Goal: Find specific page/section: Find specific page/section

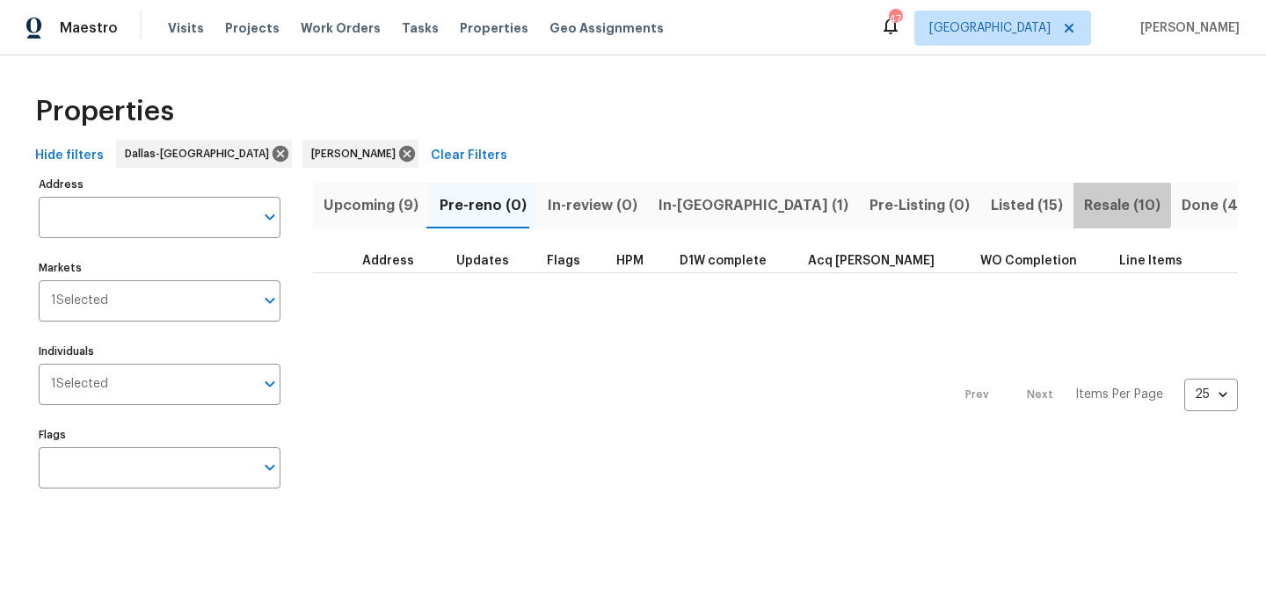
click at [1084, 204] on span "Resale (10)" at bounding box center [1122, 205] width 76 height 25
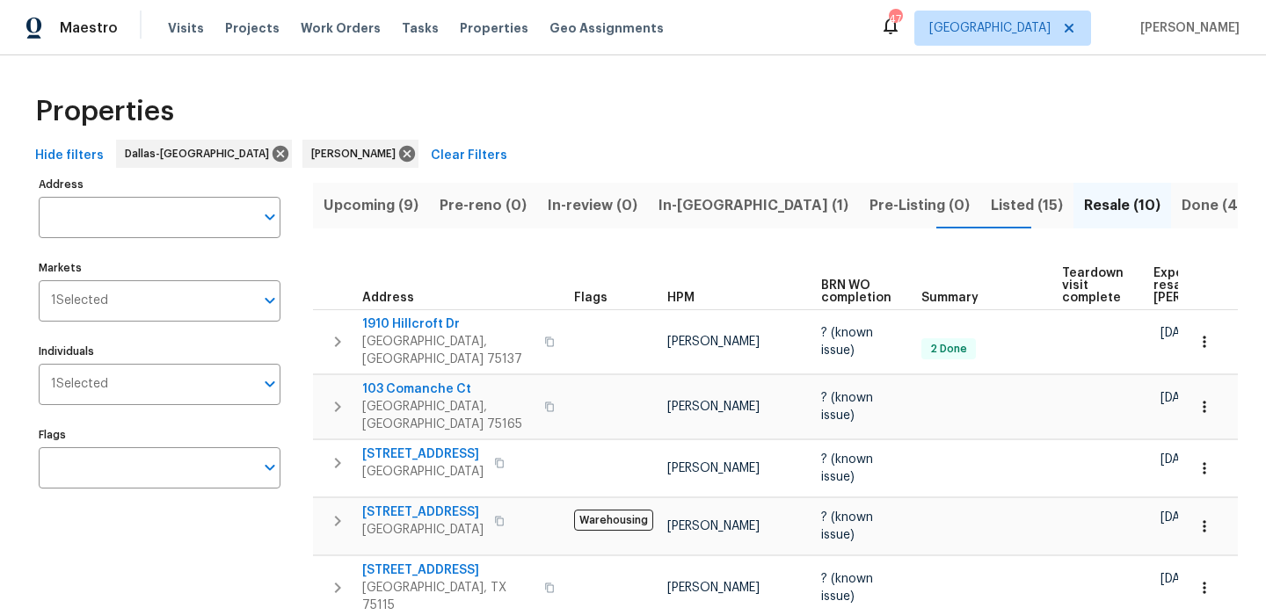
click at [1153, 286] on span "Expected resale COE" at bounding box center [1202, 285] width 99 height 37
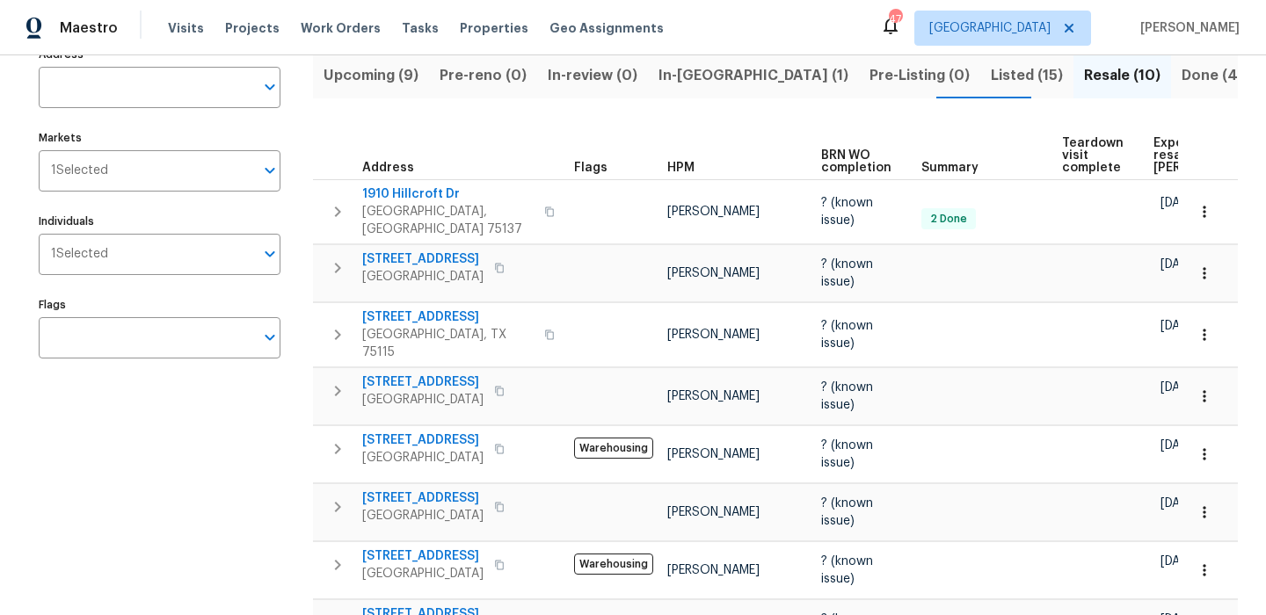
scroll to position [128, 0]
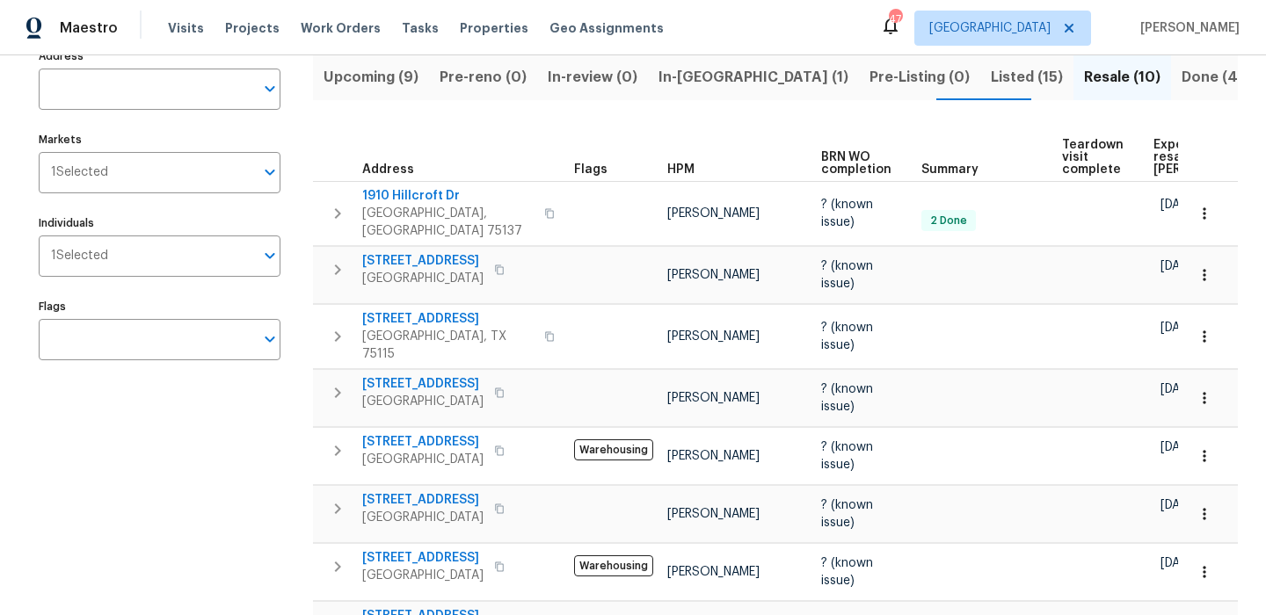
click at [859, 93] on button "Pre-Listing (0)" at bounding box center [919, 77] width 121 height 46
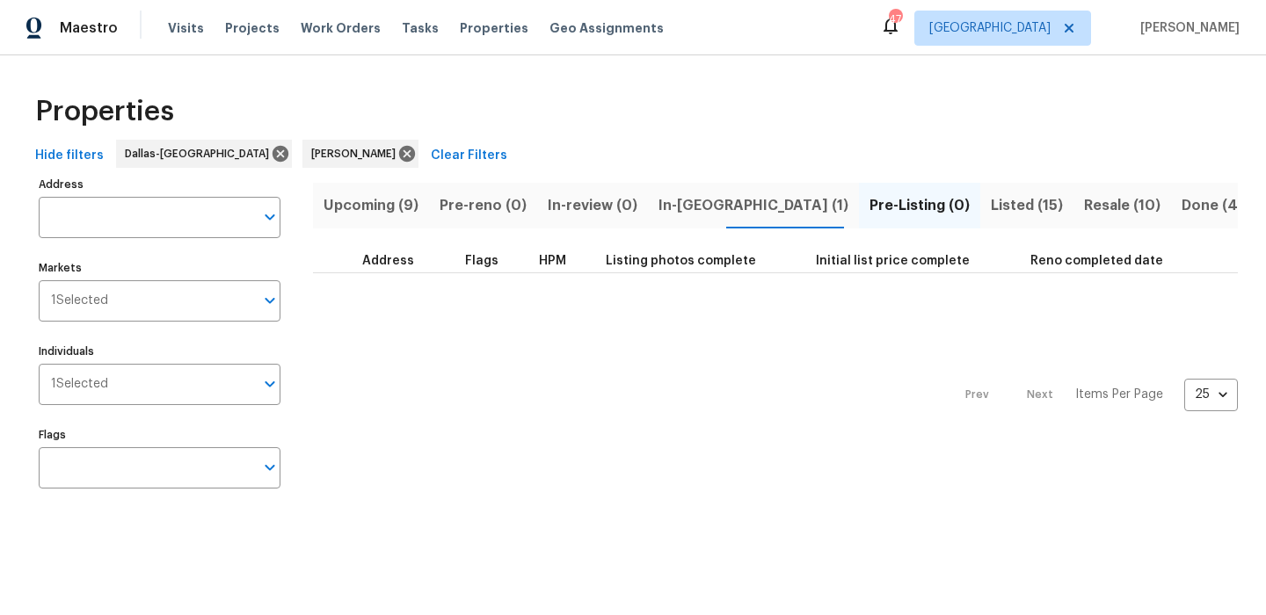
click at [980, 221] on button "Listed (15)" at bounding box center [1026, 206] width 93 height 46
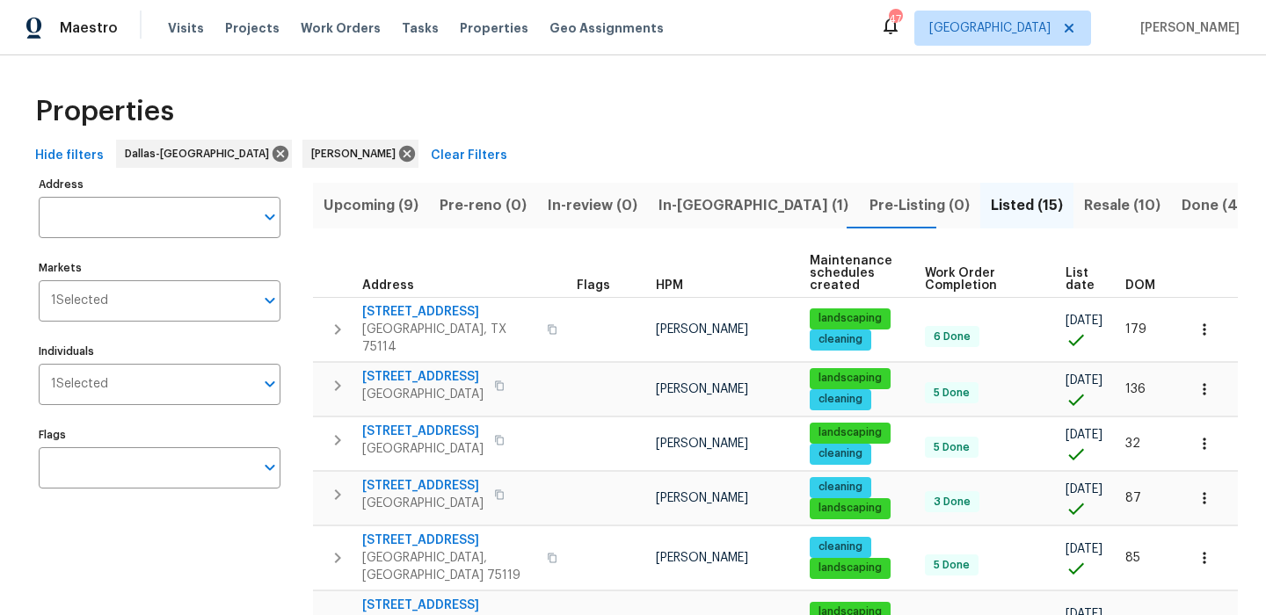
click at [669, 185] on button "In-[GEOGRAPHIC_DATA] (1)" at bounding box center [753, 206] width 211 height 46
